Goal: Information Seeking & Learning: Learn about a topic

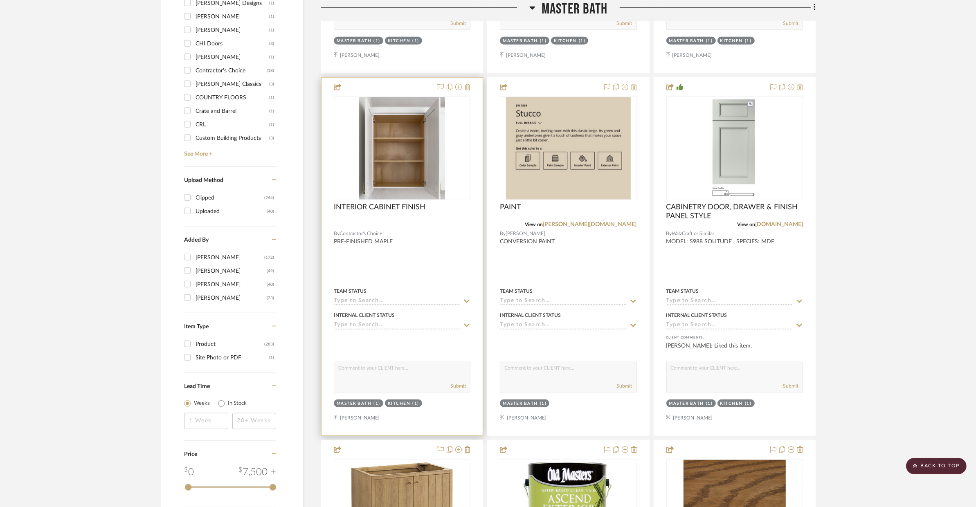
scroll to position [627, 0]
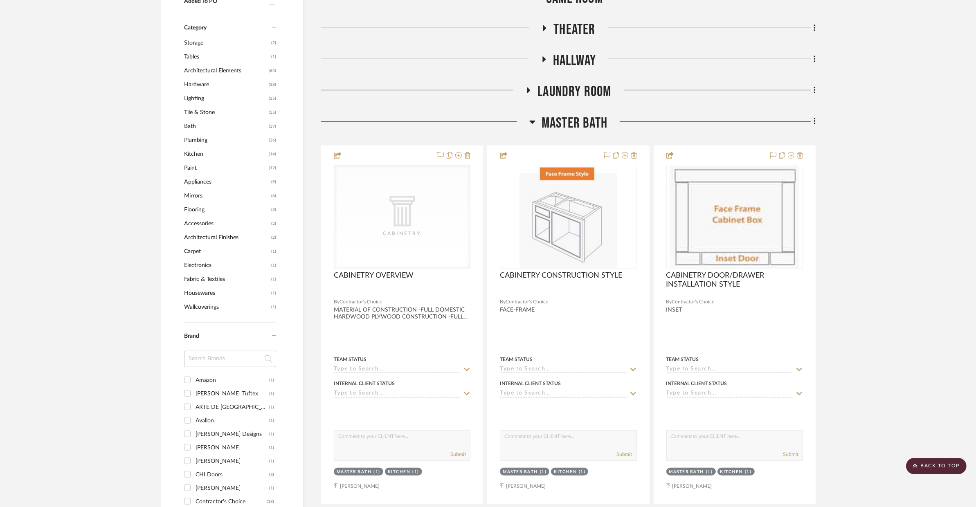
click at [568, 123] on span "Master Bath" at bounding box center [575, 124] width 66 height 18
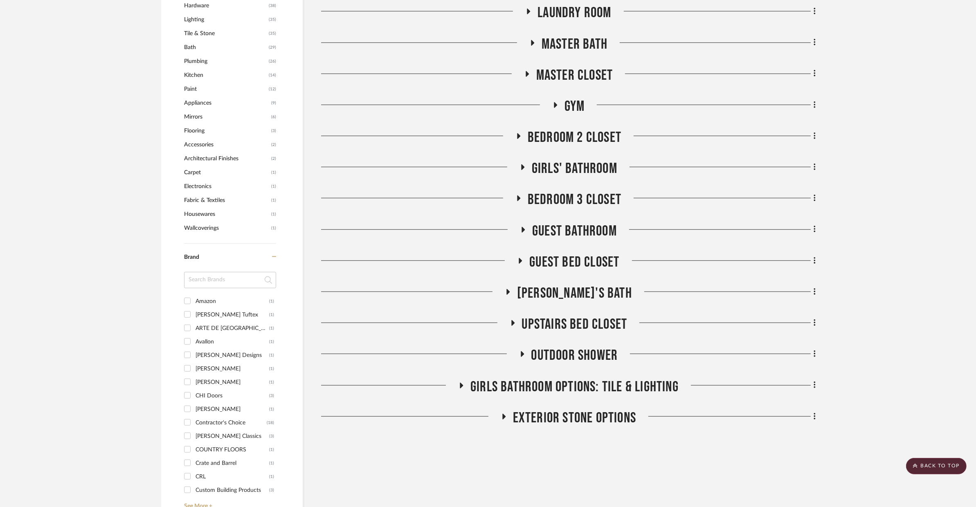
scroll to position [716, 0]
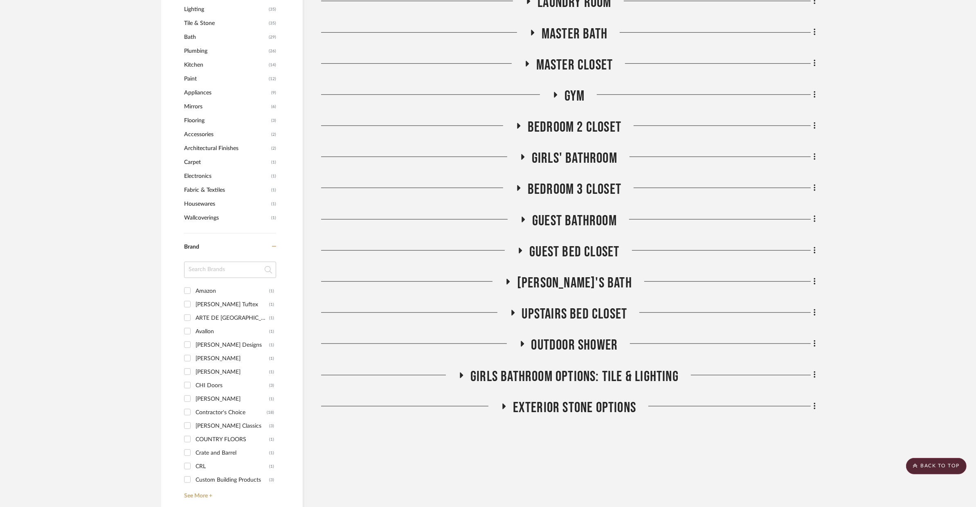
click at [566, 374] on span "GIRLS BATHROOM OPTIONS: TILE & LIGHTING" at bounding box center [575, 377] width 208 height 18
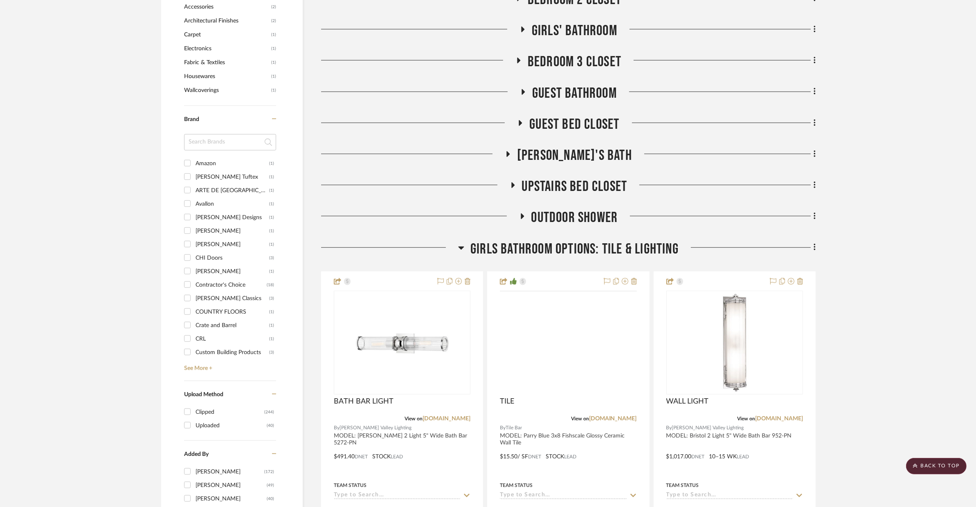
scroll to position [790, 0]
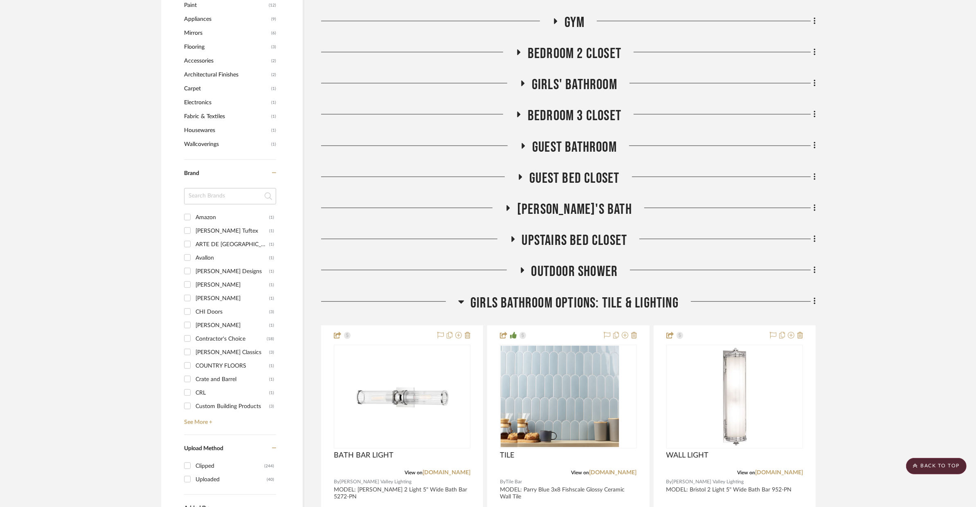
click at [543, 295] on span "GIRLS BATHROOM OPTIONS: TILE & LIGHTING" at bounding box center [575, 304] width 208 height 18
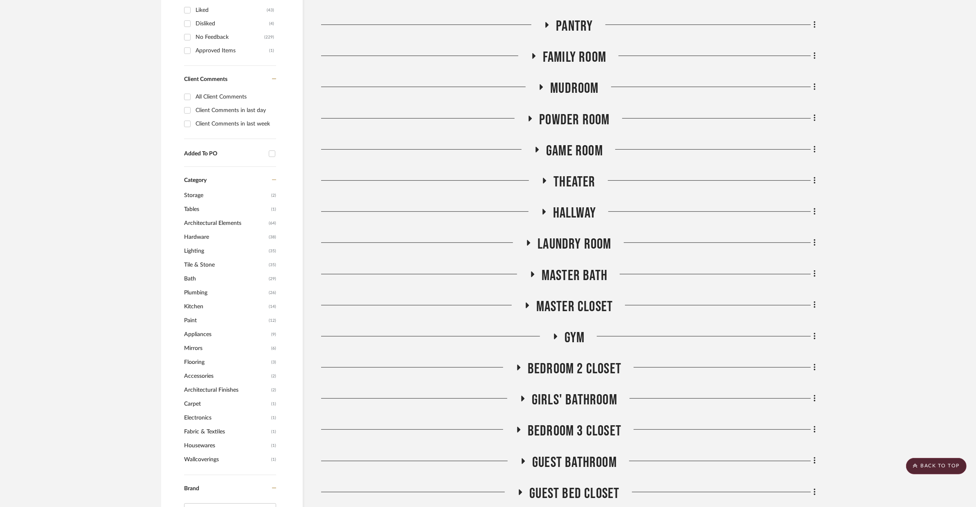
scroll to position [493, 0]
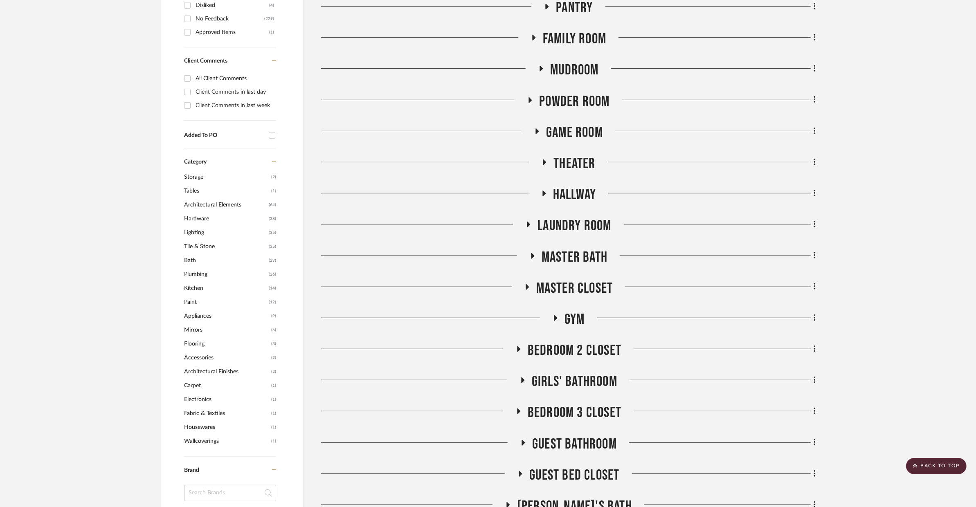
click at [551, 379] on span "Girls' Bathroom" at bounding box center [575, 382] width 86 height 18
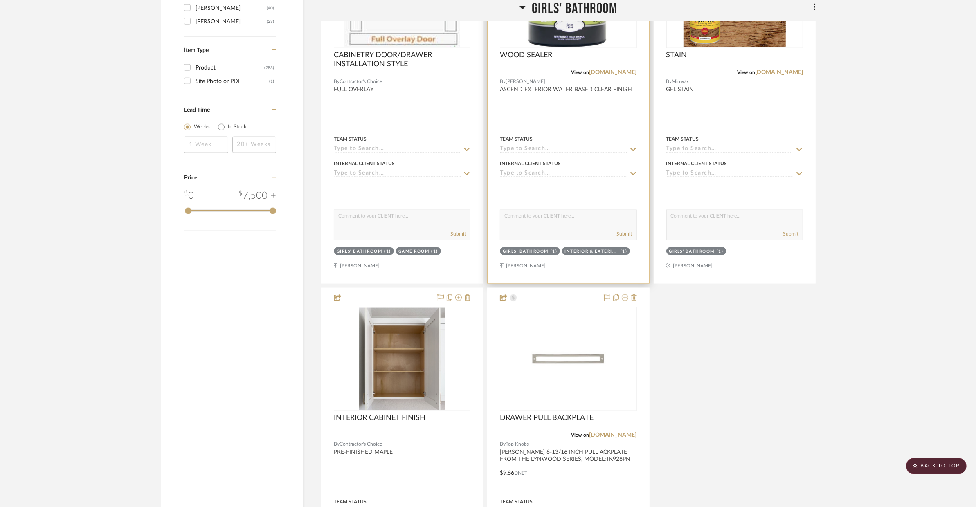
scroll to position [1764, 0]
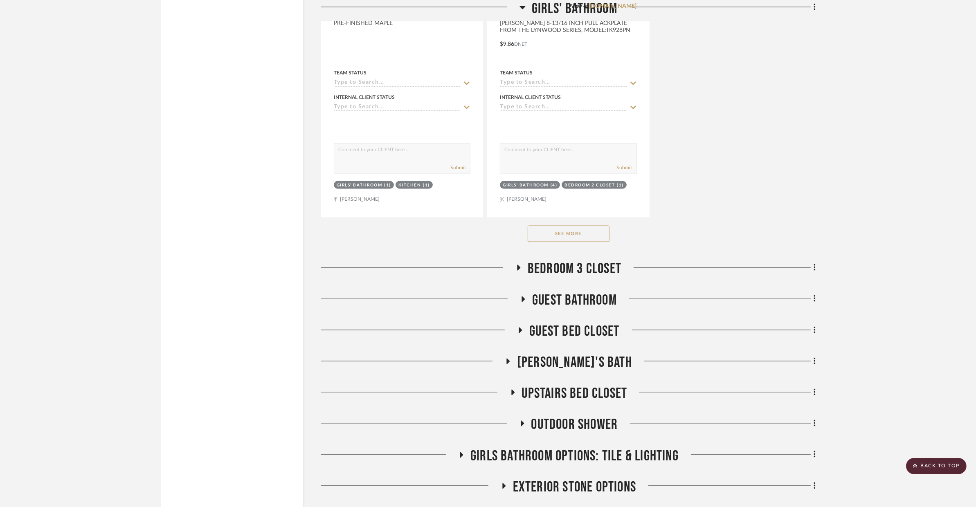
click at [570, 240] on button "See More" at bounding box center [569, 234] width 82 height 16
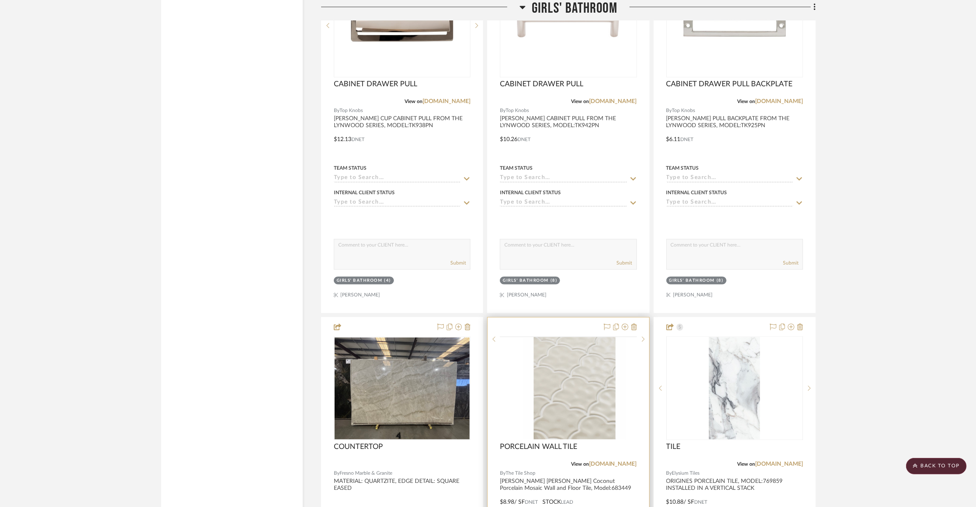
scroll to position [2318, 0]
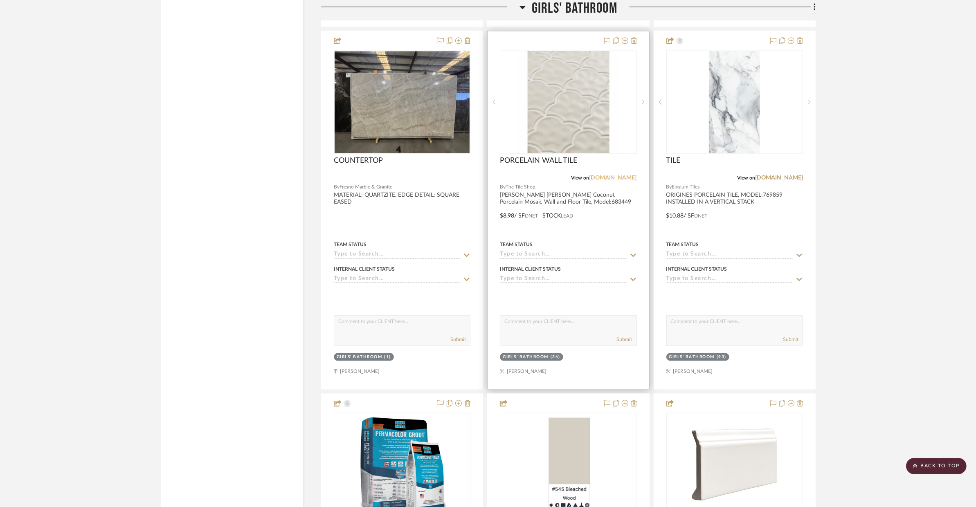
click at [618, 180] on link "[DOMAIN_NAME]" at bounding box center [613, 178] width 48 height 6
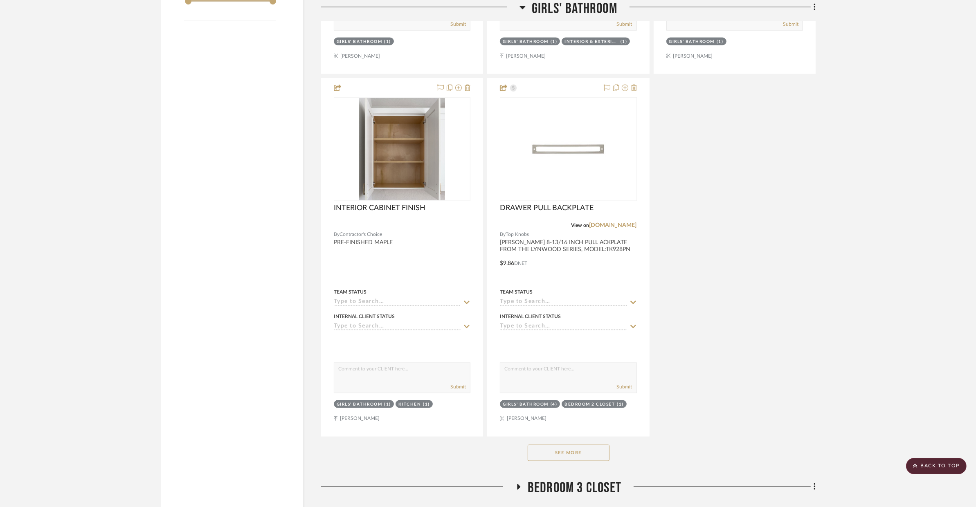
scroll to position [1661, 0]
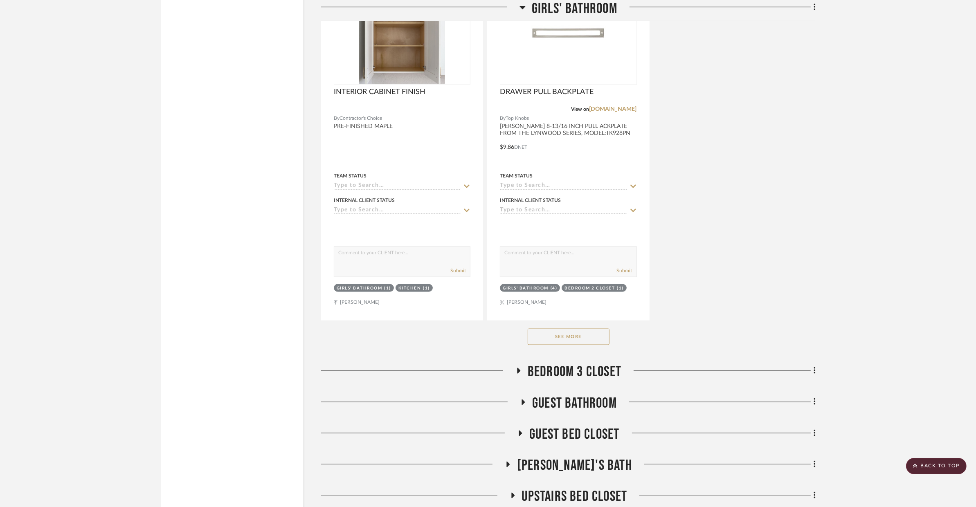
click at [607, 337] on button "See More" at bounding box center [569, 337] width 82 height 16
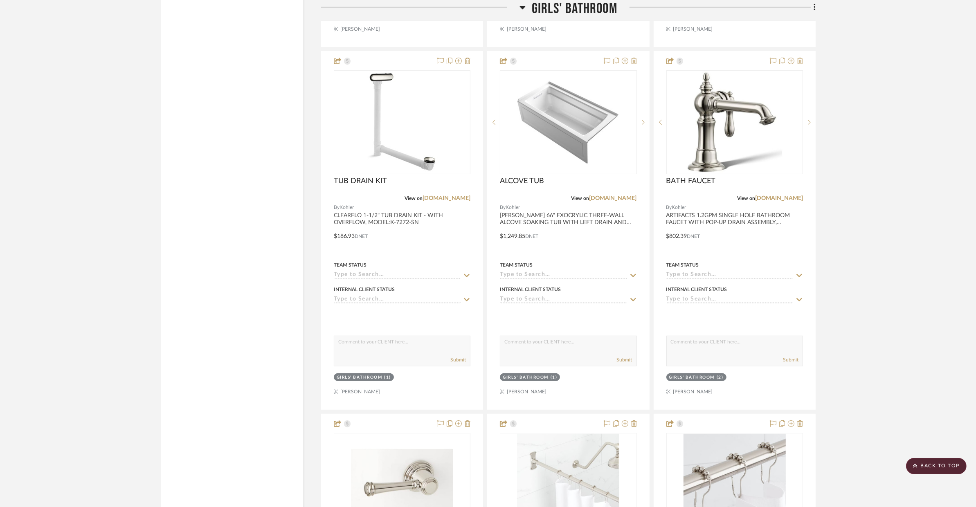
scroll to position [4491, 0]
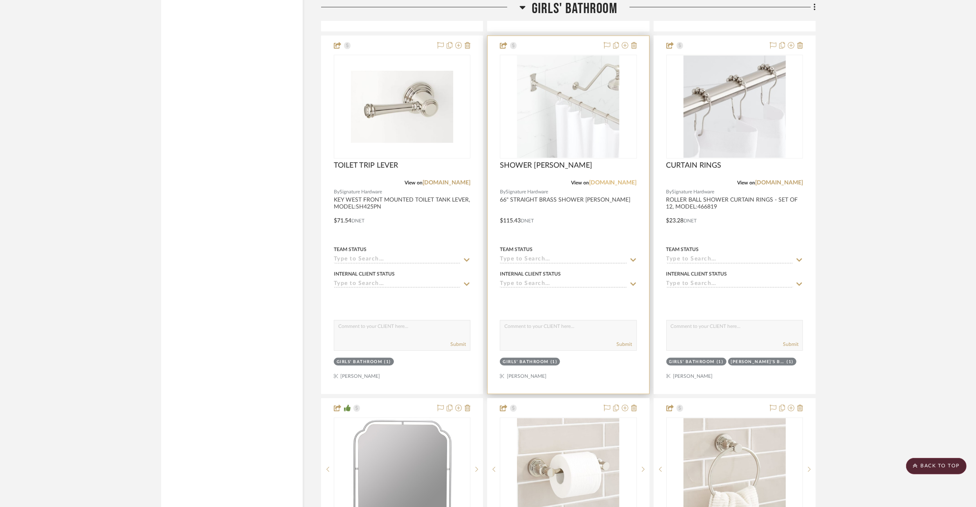
click at [607, 183] on link "[DOMAIN_NAME]" at bounding box center [613, 183] width 48 height 6
click at [579, 214] on div at bounding box center [568, 215] width 161 height 358
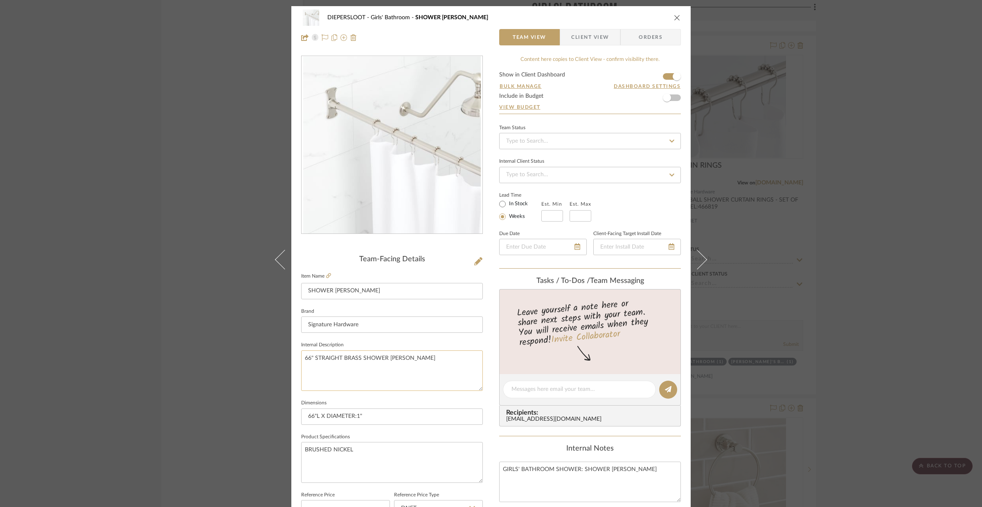
click at [402, 361] on textarea "66" STRAIGHT BRASS SHOWER [PERSON_NAME]" at bounding box center [392, 371] width 182 height 41
paste textarea "SH466744"
click at [418, 359] on textarea "66" STRAIGHT BRASS SHOWER ROD, MODEL: SH466744" at bounding box center [392, 371] width 182 height 41
type textarea "66" STRAIGHT BRASS SHOWER ROD, MODEL: SH466744"
click at [413, 415] on input "66"L X DIAMETER:1"" at bounding box center [392, 417] width 182 height 16
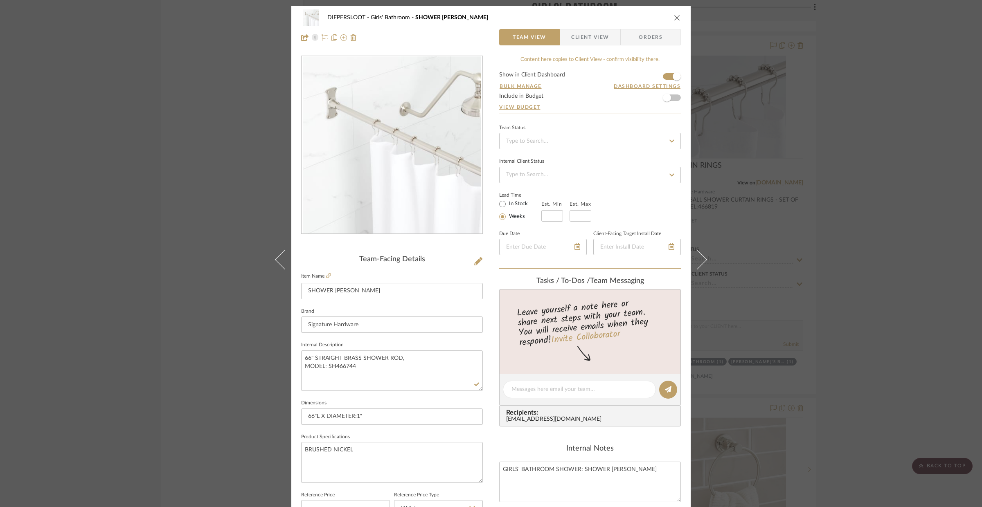
click at [675, 17] on icon "close" at bounding box center [677, 17] width 7 height 7
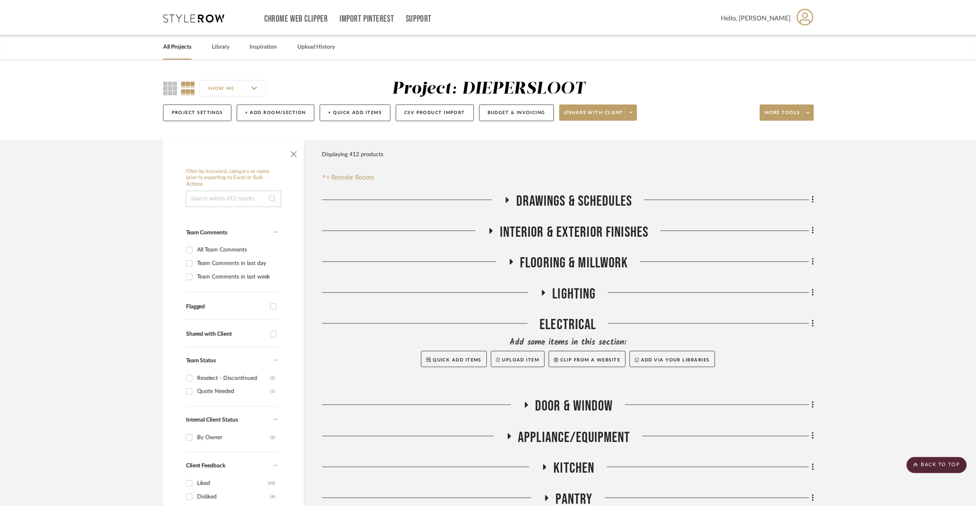
scroll to position [4491, 0]
